Goal: Information Seeking & Learning: Learn about a topic

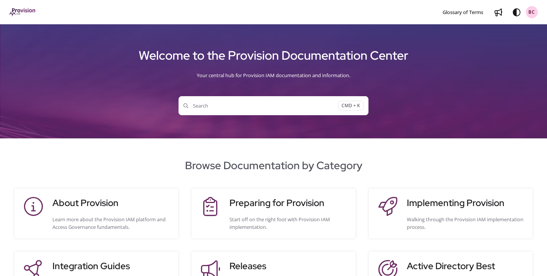
click at [298, 106] on span "Search" at bounding box center [260, 106] width 155 height 8
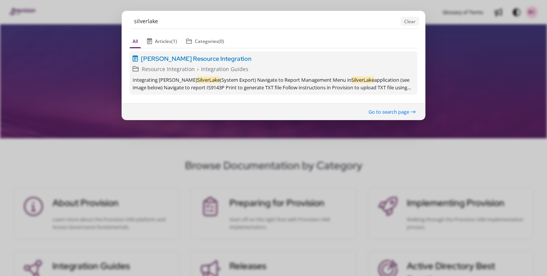
type input "silverlake"
click at [237, 58] on span "[PERSON_NAME] Resource Integration" at bounding box center [196, 58] width 111 height 9
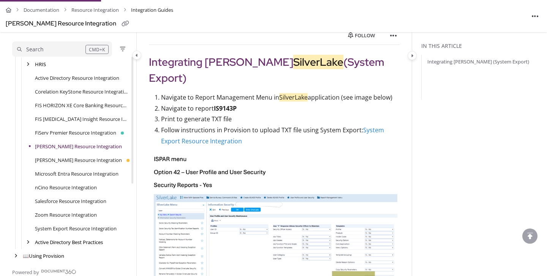
scroll to position [95, 0]
click at [136, 56] on icon "Category toggle" at bounding box center [137, 55] width 2 height 5
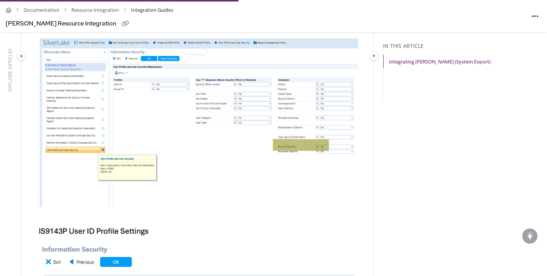
scroll to position [229, 0]
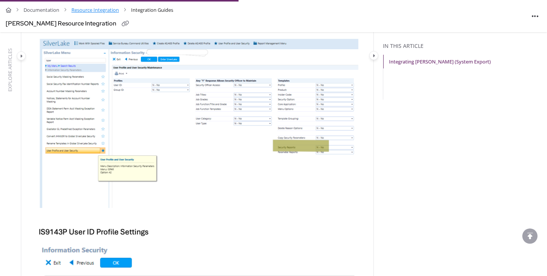
click at [88, 12] on link "Resource Integration" at bounding box center [94, 10] width 47 height 11
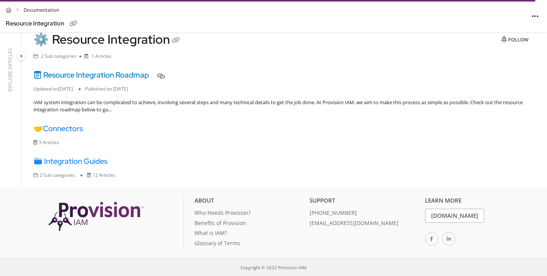
scroll to position [44, 0]
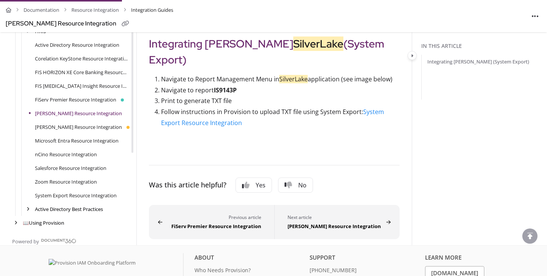
scroll to position [95, 0]
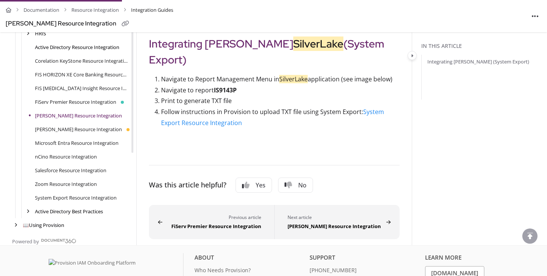
click at [72, 51] on link "Active Directory Resource Integration" at bounding box center [77, 47] width 84 height 8
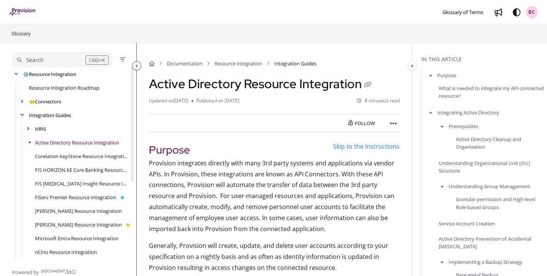
click at [138, 66] on button "Category toggle" at bounding box center [136, 65] width 9 height 9
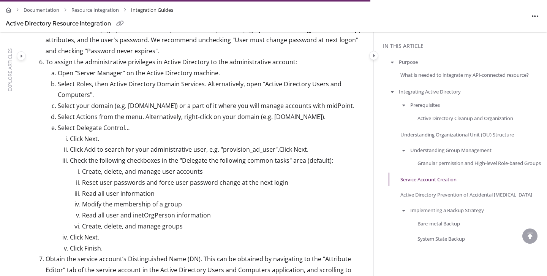
scroll to position [1375, 0]
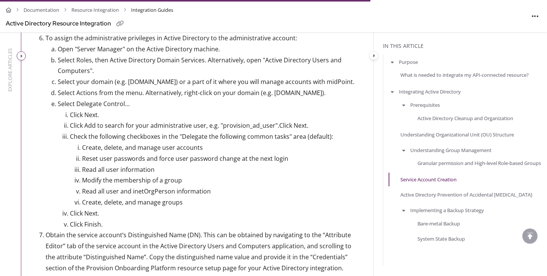
click at [22, 57] on icon "Category toggle" at bounding box center [21, 56] width 2 height 5
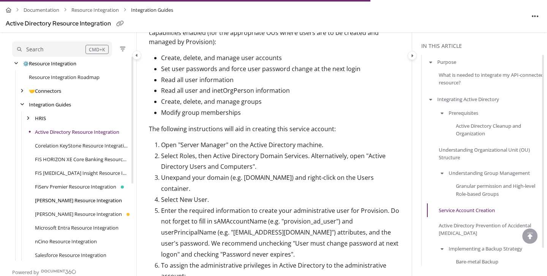
click at [80, 202] on link "[PERSON_NAME] Resource Integration" at bounding box center [78, 200] width 87 height 8
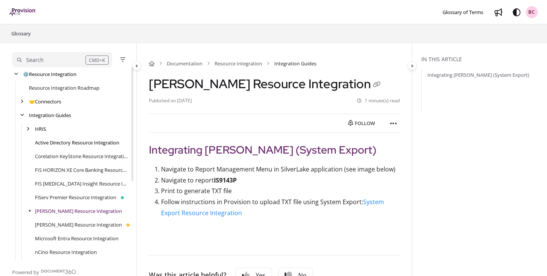
scroll to position [109, 0]
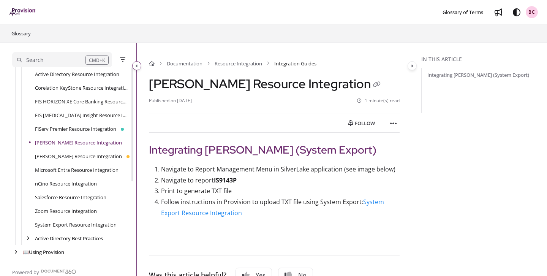
click at [136, 66] on icon "Category toggle" at bounding box center [137, 66] width 2 height 5
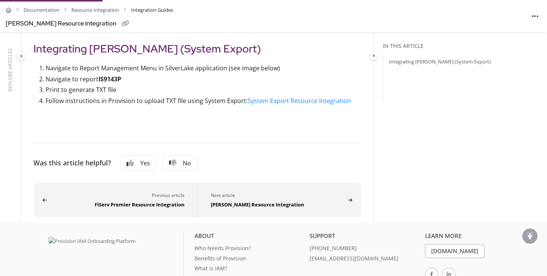
scroll to position [101, 0]
